Goal: Task Accomplishment & Management: Manage account settings

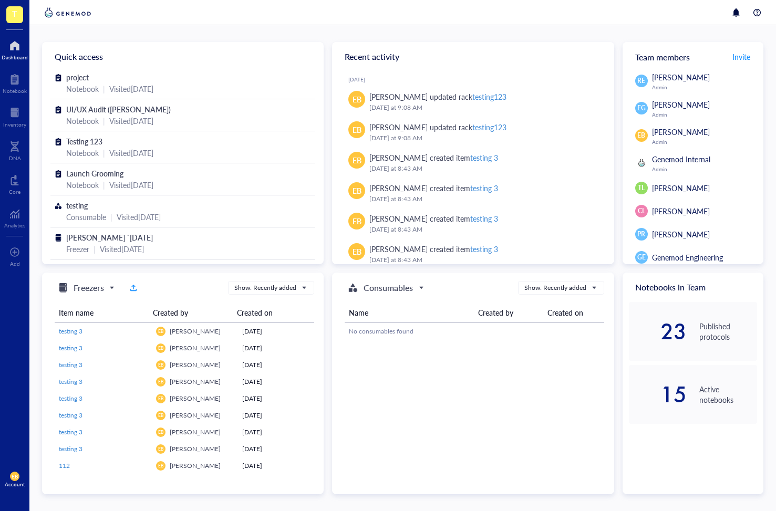
click at [17, 482] on div "Account" at bounding box center [15, 484] width 20 height 6
click at [49, 496] on link "Logout" at bounding box center [70, 497] width 60 height 19
